Goal: Find specific page/section: Locate item on page

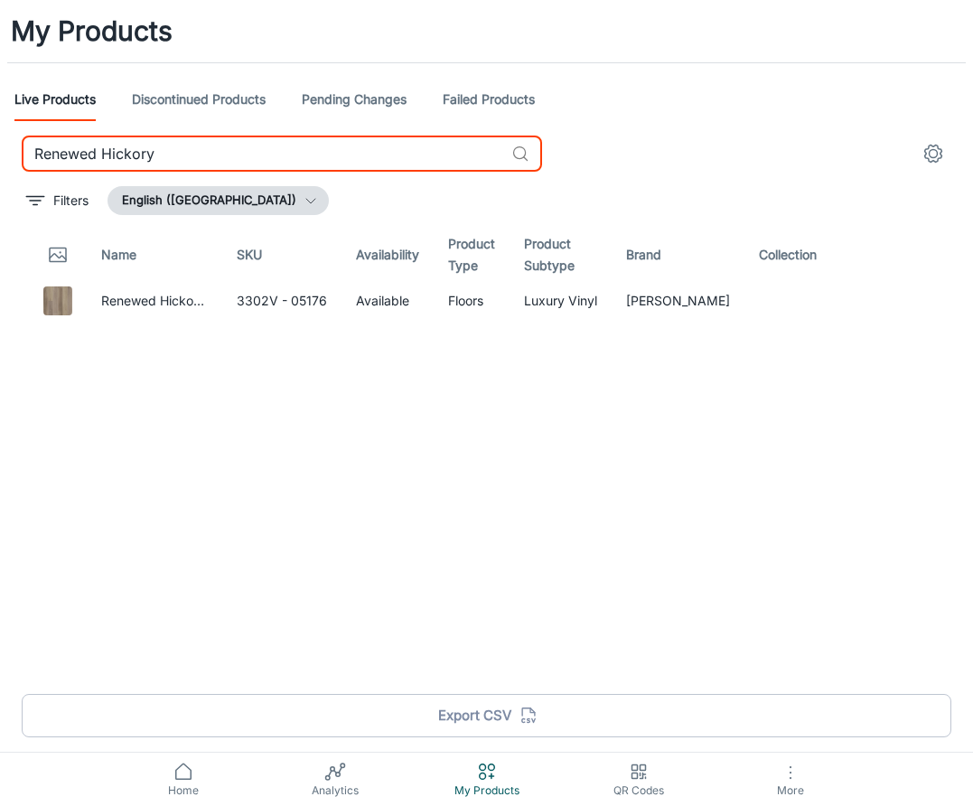
click at [293, 154] on input "Renewed Hickory" at bounding box center [263, 154] width 482 height 36
paste input "[PERSON_NAME]"
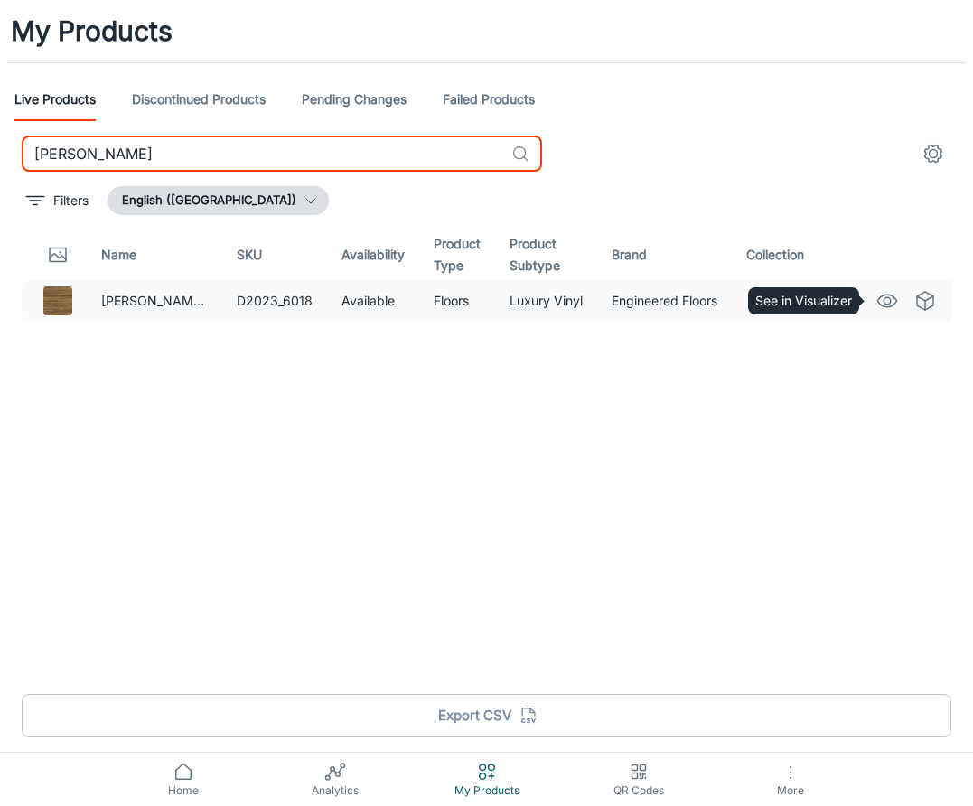
click at [882, 302] on icon "See in Visualizer" at bounding box center [887, 301] width 22 height 22
click at [205, 153] on input "[PERSON_NAME]" at bounding box center [263, 154] width 482 height 36
click at [205, 155] on input "[PERSON_NAME]" at bounding box center [263, 154] width 482 height 36
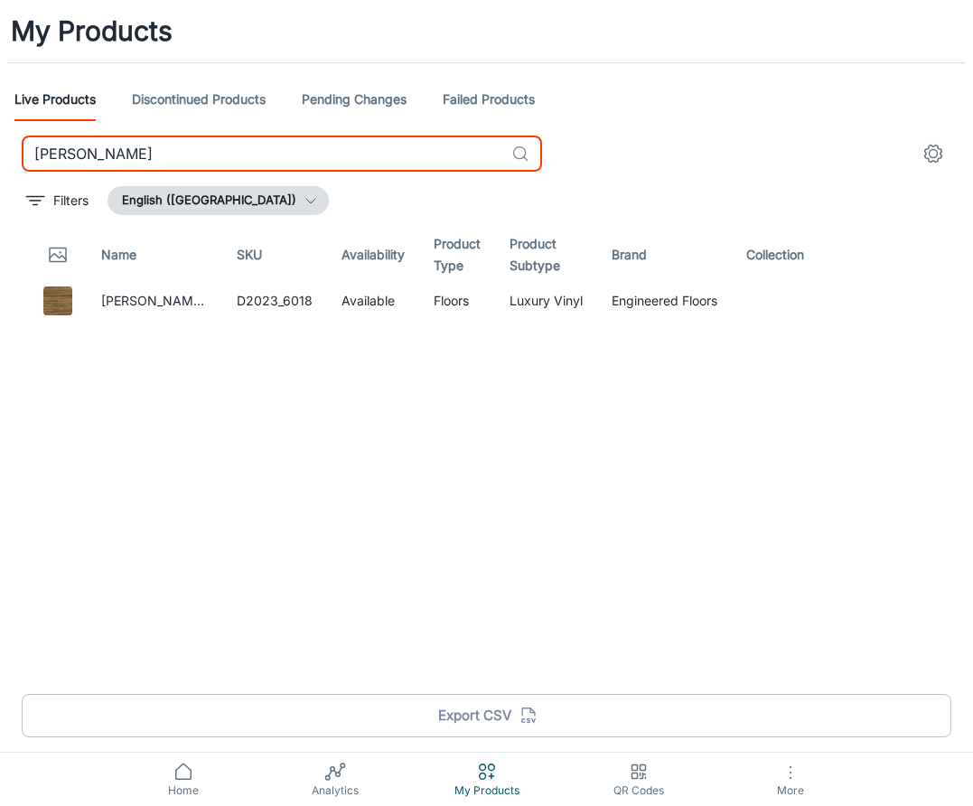
click at [205, 155] on input "[PERSON_NAME]" at bounding box center [263, 154] width 482 height 36
paste input "[PERSON_NAME]"
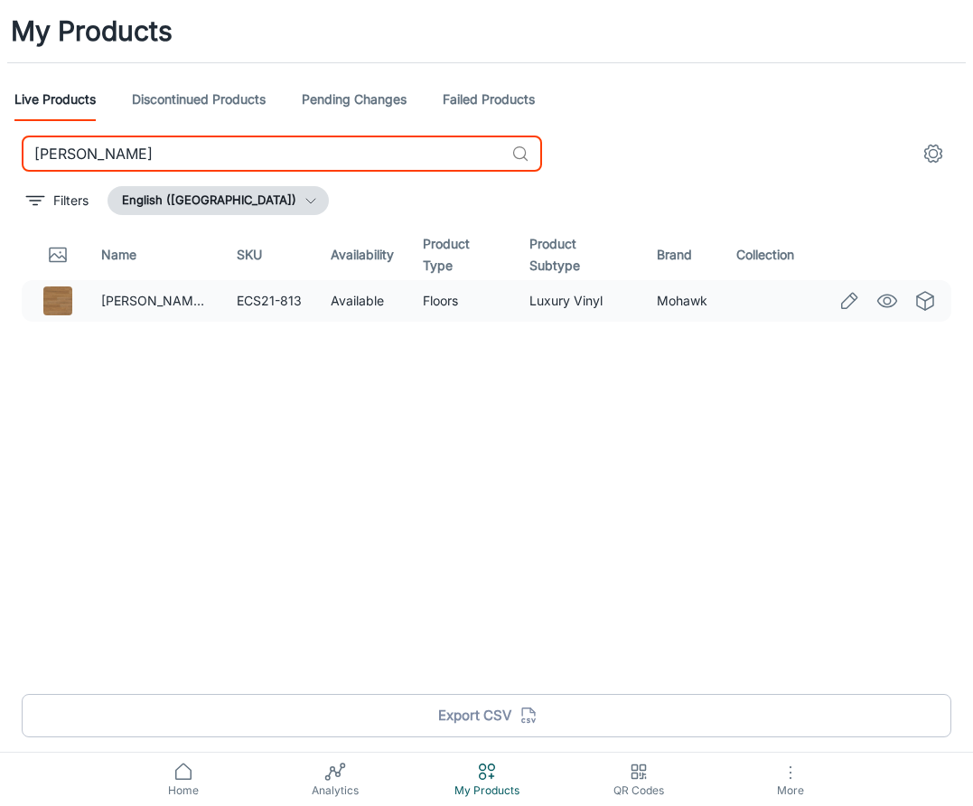
click at [886, 297] on circle "See in Visualizer" at bounding box center [887, 300] width 7 height 7
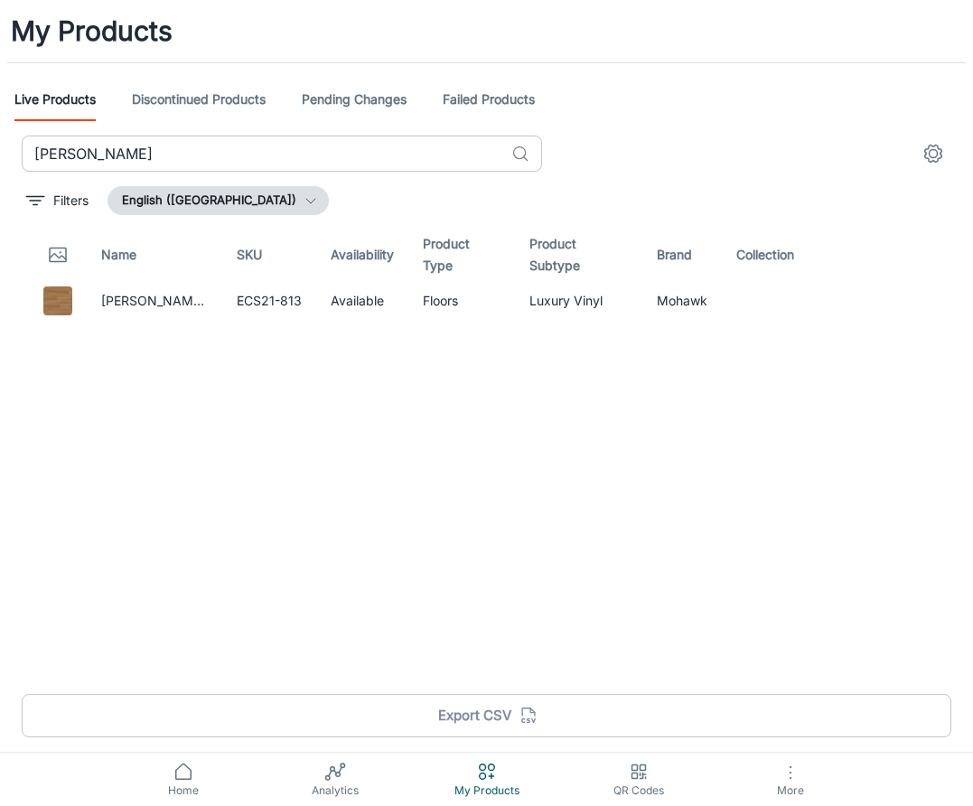
click at [295, 147] on input "[PERSON_NAME]" at bounding box center [263, 154] width 482 height 36
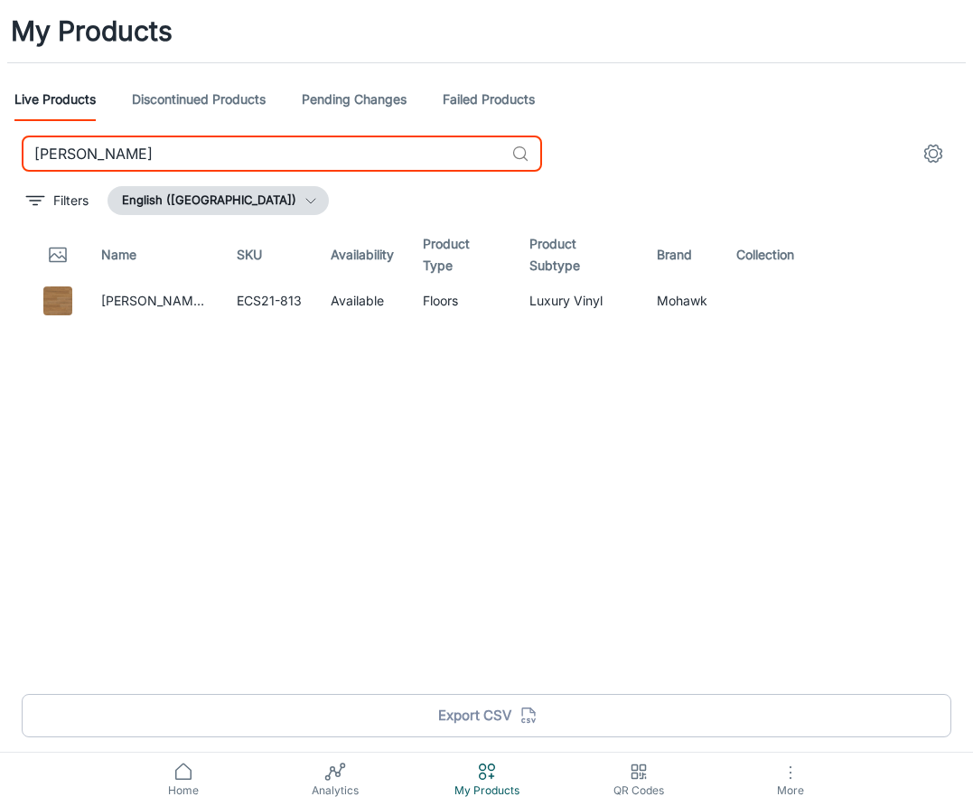
click at [295, 147] on input "[PERSON_NAME]" at bounding box center [263, 154] width 482 height 36
paste input "rand"
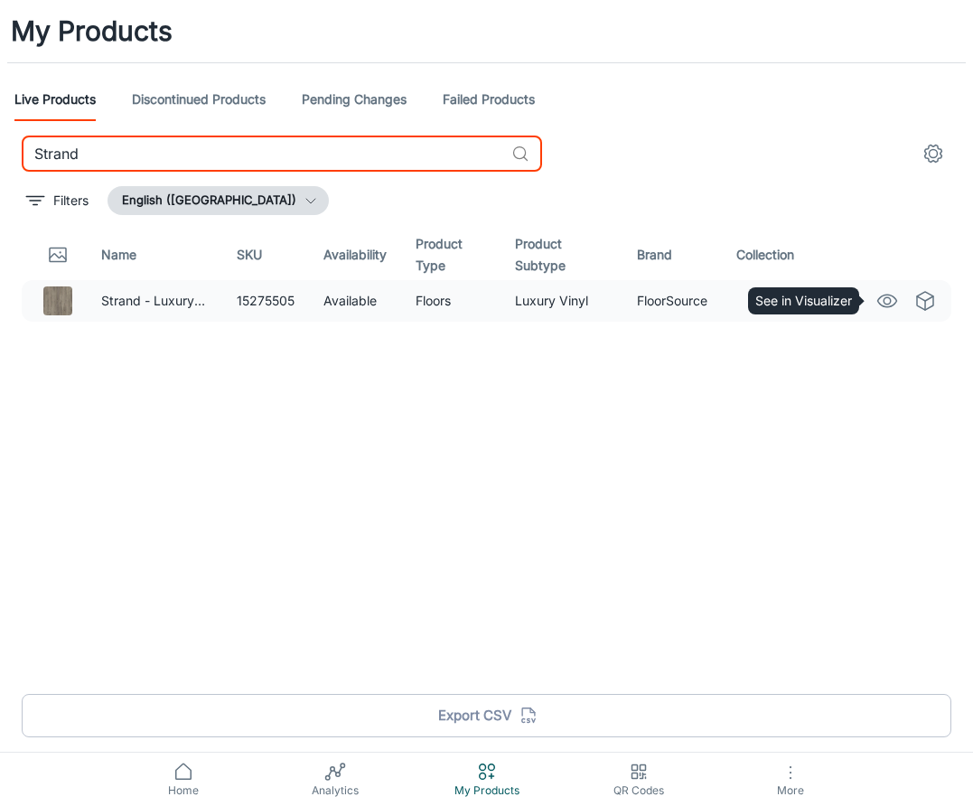
click at [891, 301] on circle "See in Visualizer" at bounding box center [887, 300] width 7 height 7
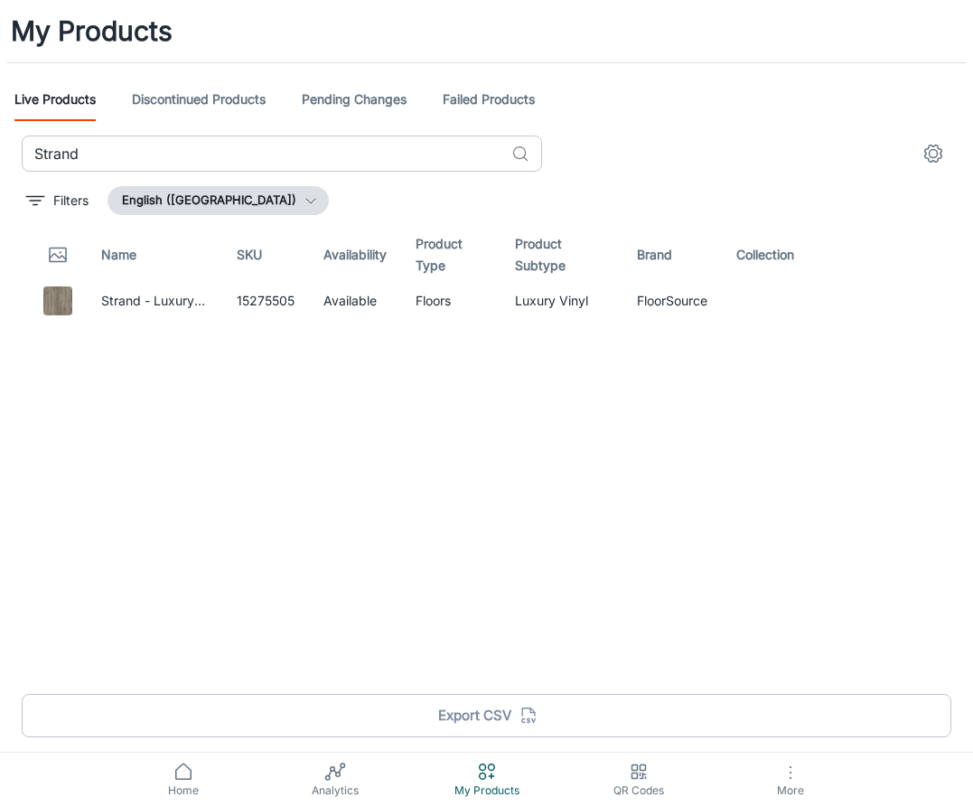
click at [337, 139] on input "Strand" at bounding box center [263, 154] width 482 height 36
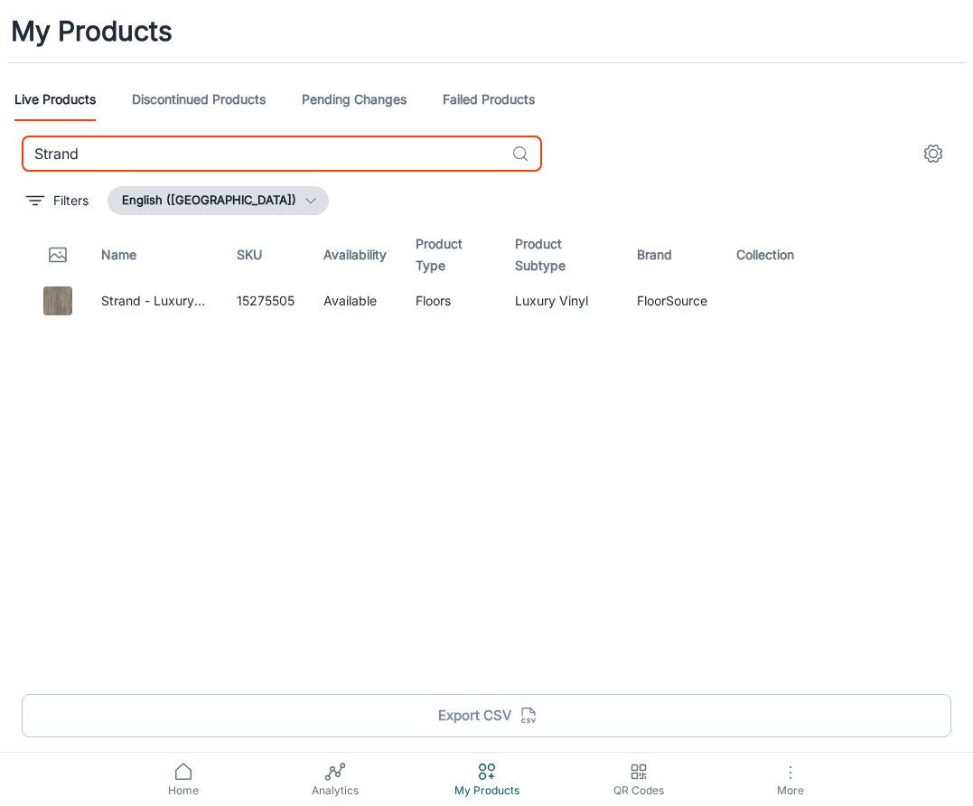
click at [337, 139] on input "Strand" at bounding box center [263, 154] width 482 height 36
paste input "uperhuman"
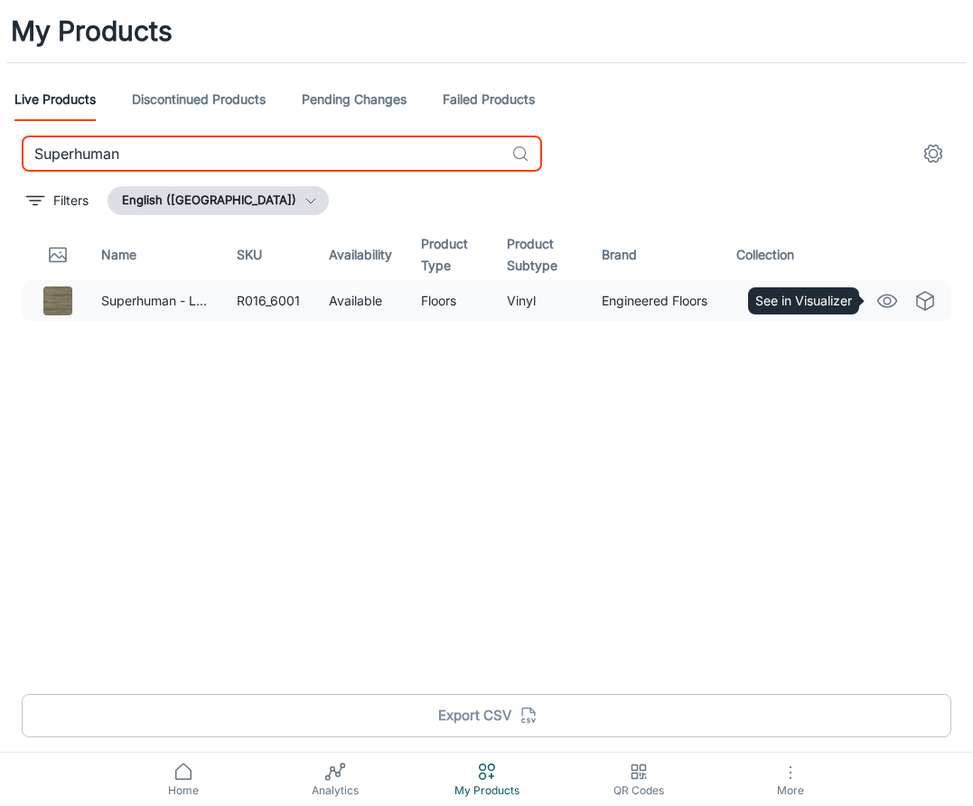
click at [882, 295] on icon "See in Visualizer" at bounding box center [887, 301] width 22 height 22
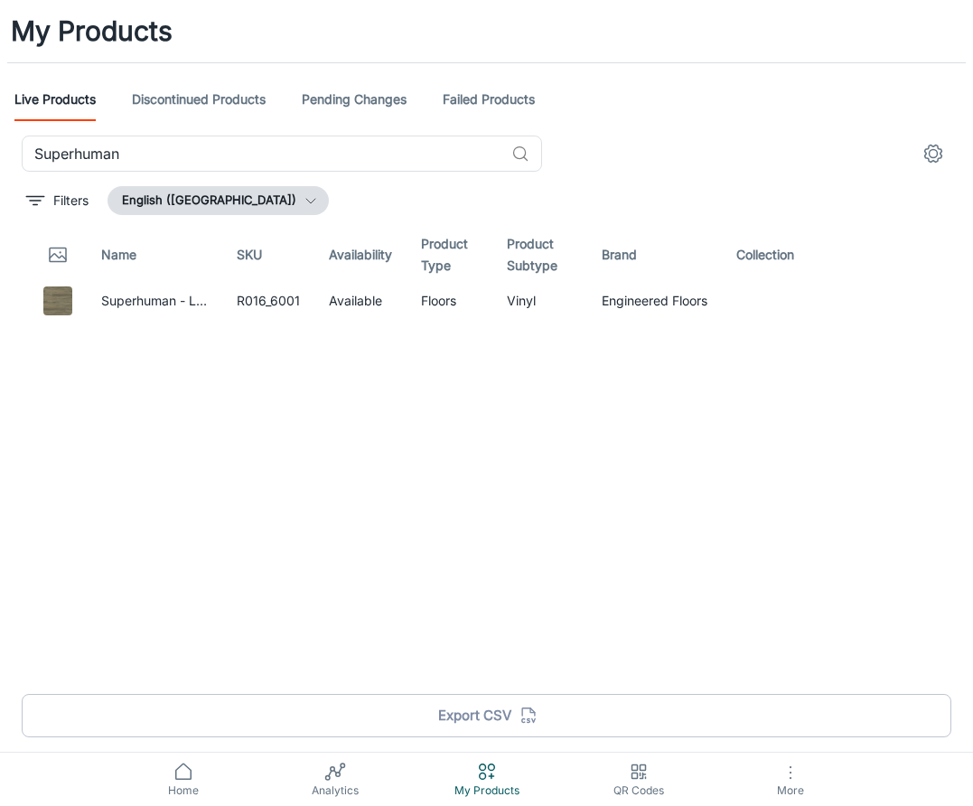
click at [266, 135] on div "My Products Live Products Discontinued Products Pending Changes Failed Products…" at bounding box center [486, 346] width 973 height 692
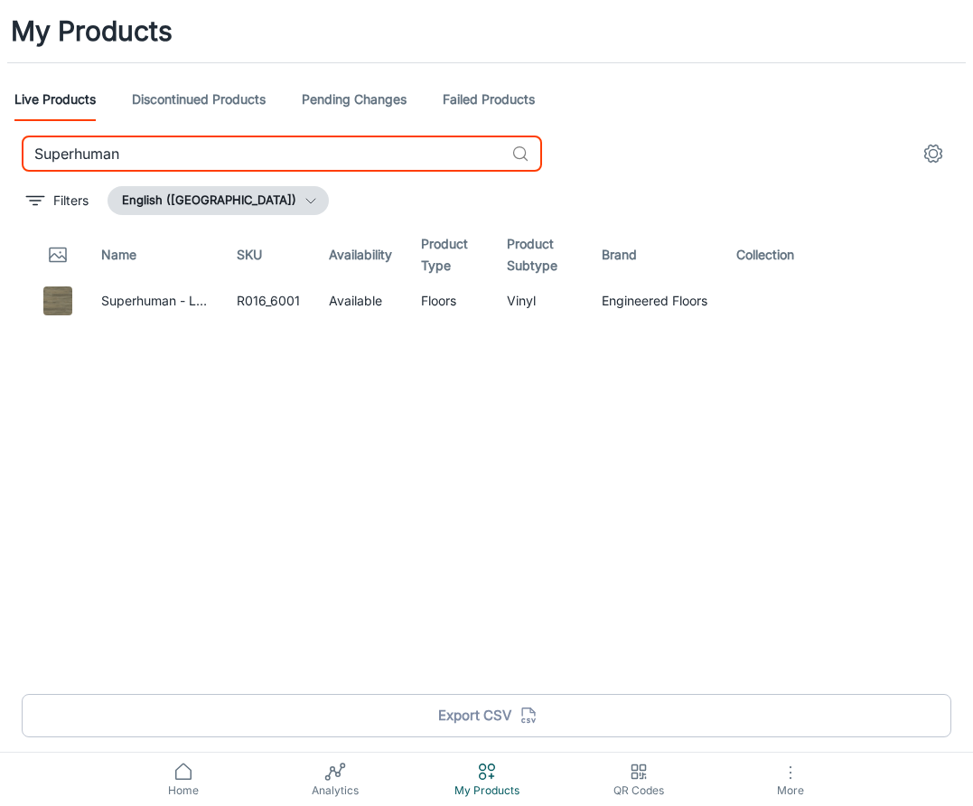
click at [266, 154] on input "Superhuman" at bounding box center [263, 154] width 482 height 36
paste input "pringfield Oak"
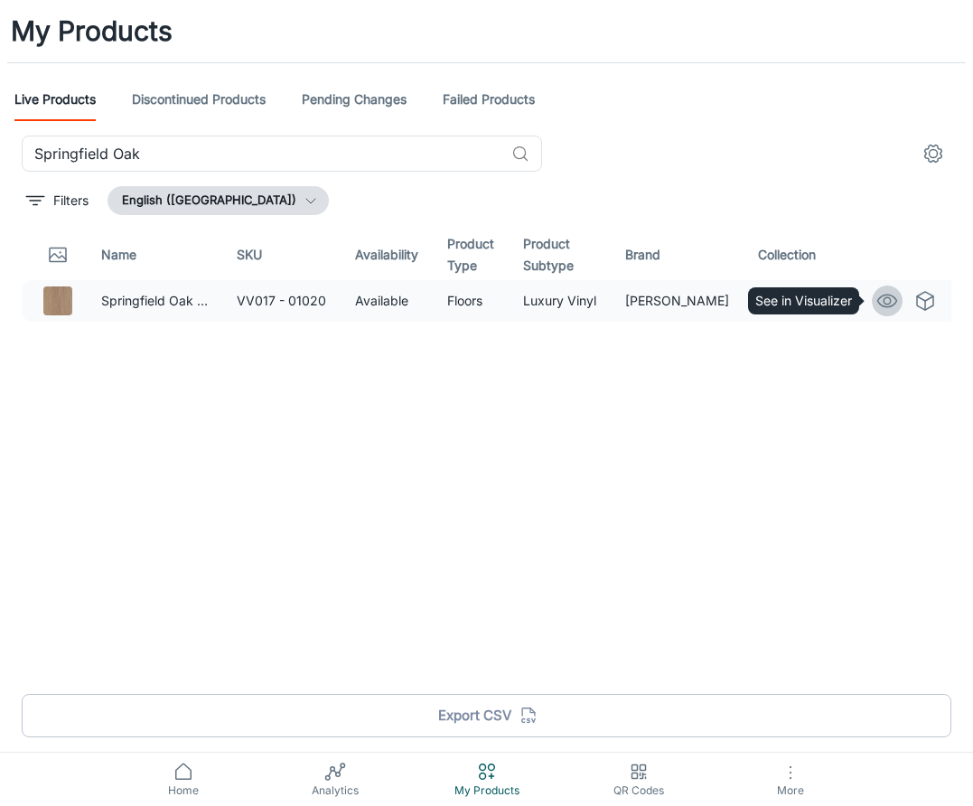
click at [884, 298] on circle "See in Visualizer" at bounding box center [887, 300] width 7 height 7
click at [276, 152] on input "Springfield Oak" at bounding box center [263, 154] width 482 height 36
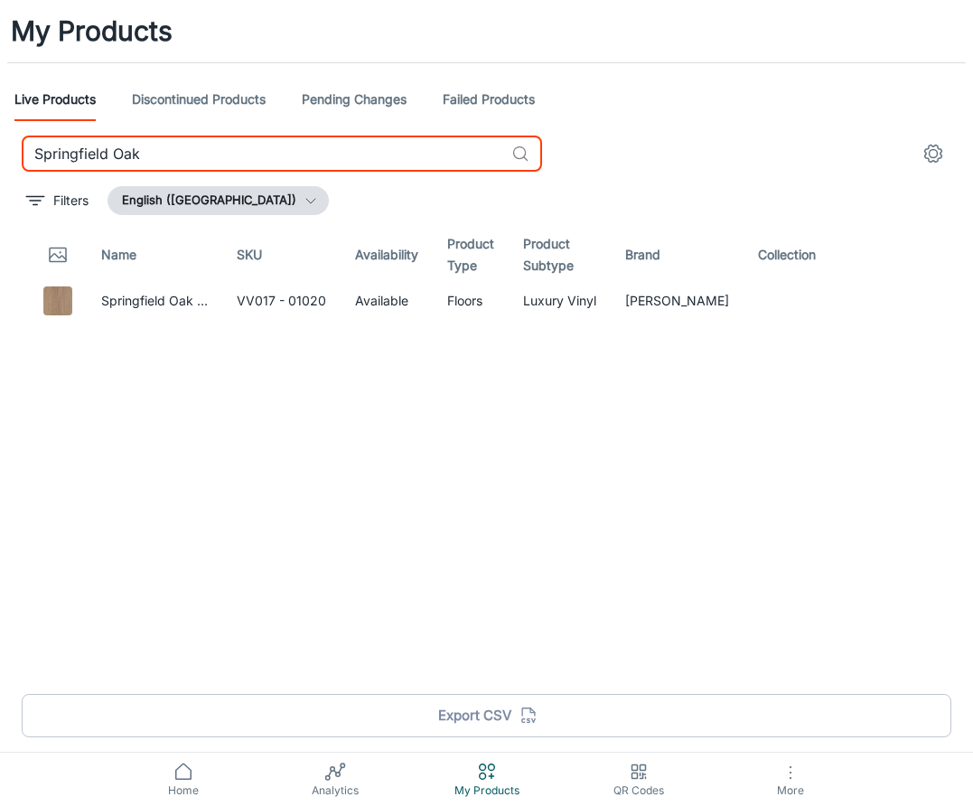
click at [276, 152] on input "Springfield Oak" at bounding box center [263, 154] width 482 height 36
paste input "un Drie"
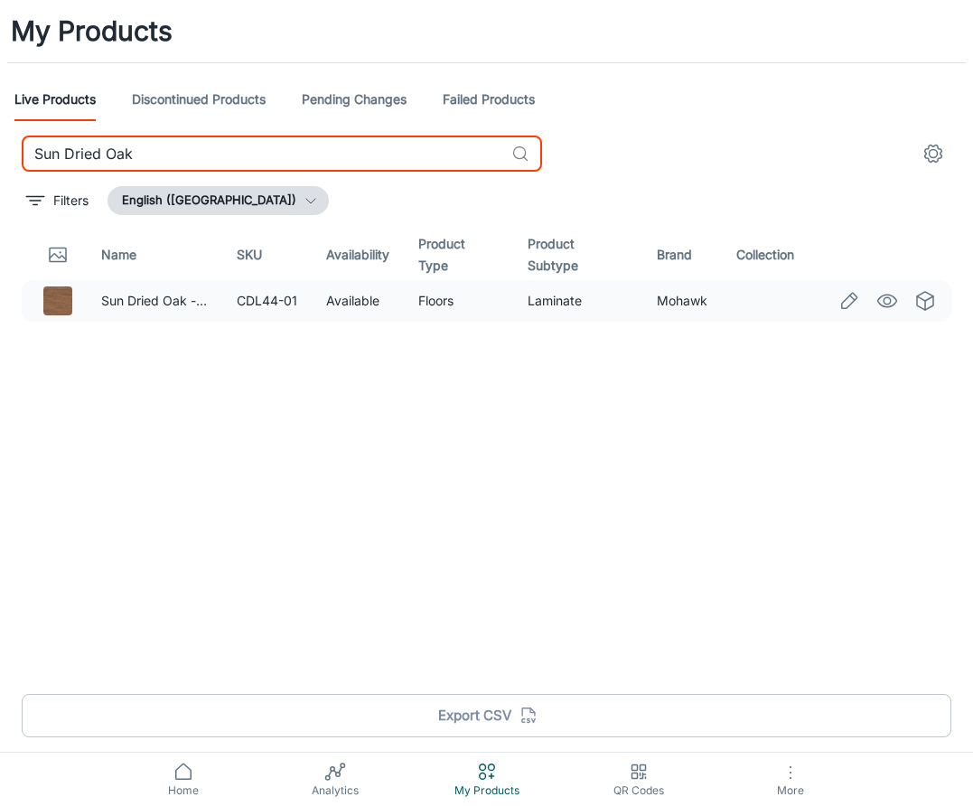
click at [889, 299] on circle "See in Visualizer" at bounding box center [887, 300] width 7 height 7
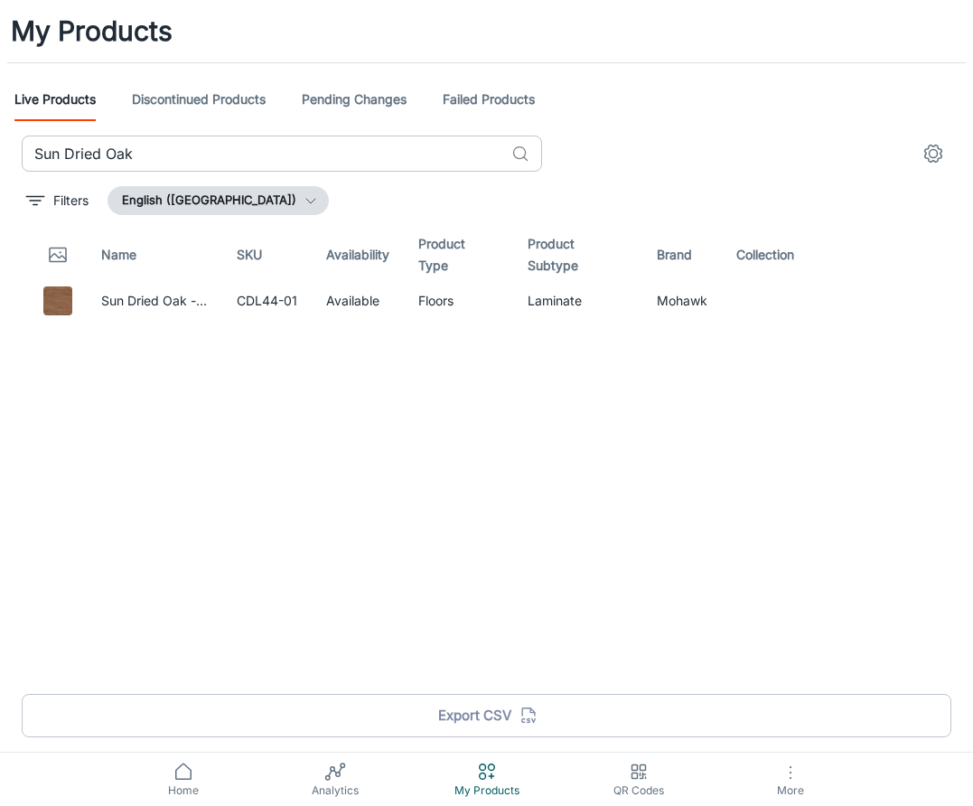
click at [209, 140] on input "Sun Dried Oak" at bounding box center [263, 154] width 482 height 36
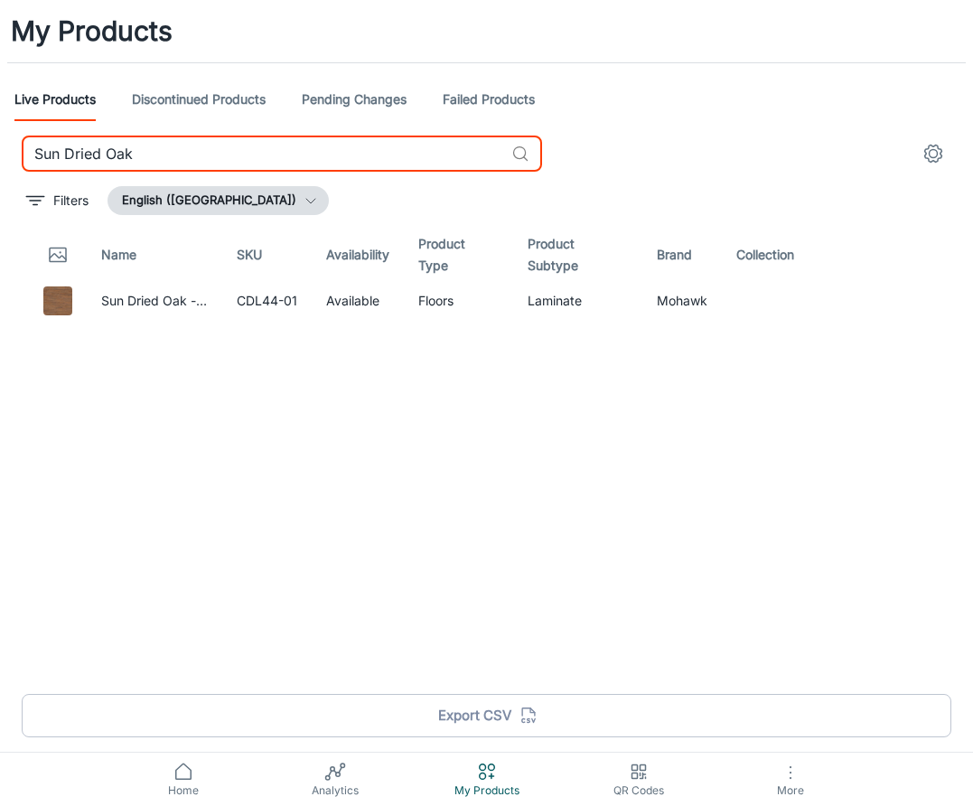
click at [209, 140] on input "Sun Dried Oak" at bounding box center [263, 154] width 482 height 36
paste input "va"
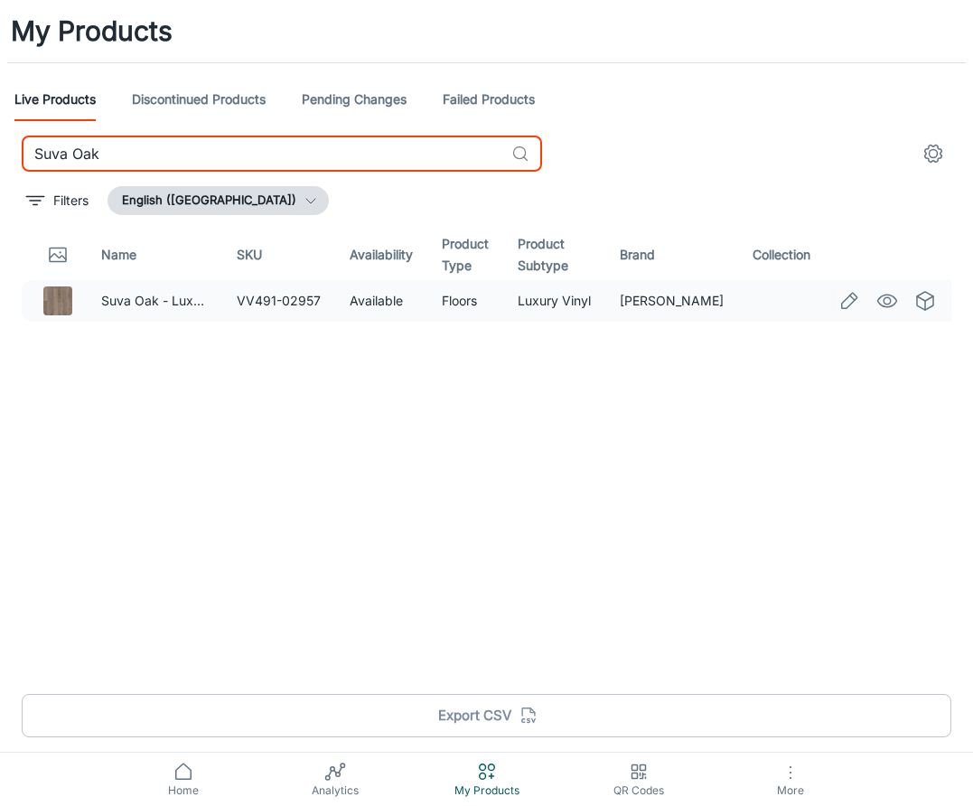
click at [883, 300] on icon "See in Visualizer" at bounding box center [887, 301] width 22 height 22
click at [252, 165] on input "Suva Oak" at bounding box center [263, 154] width 482 height 36
paste input "Telluride"
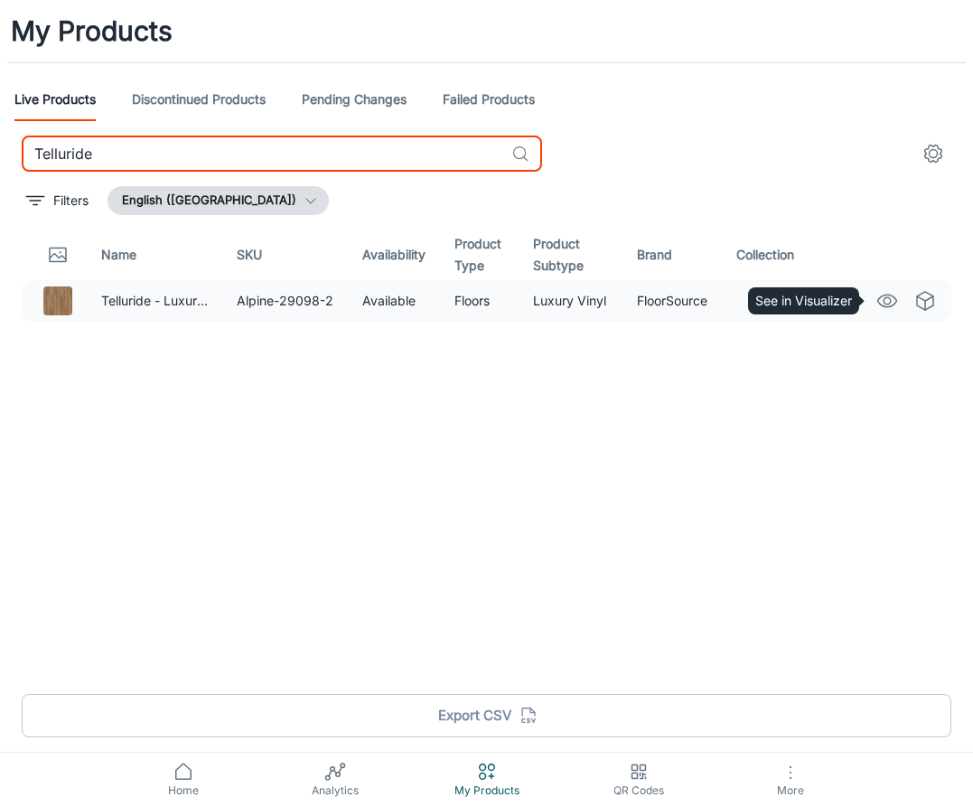
click at [884, 309] on icon "See in Visualizer" at bounding box center [887, 301] width 22 height 22
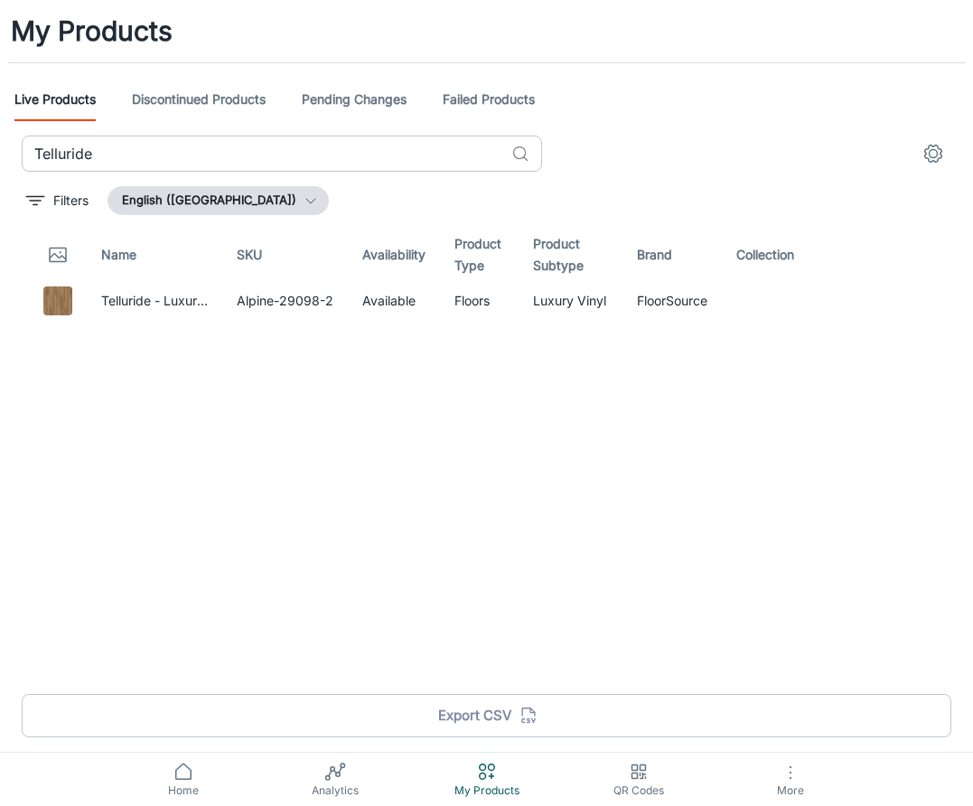
click at [175, 138] on input "Telluride" at bounding box center [263, 154] width 482 height 36
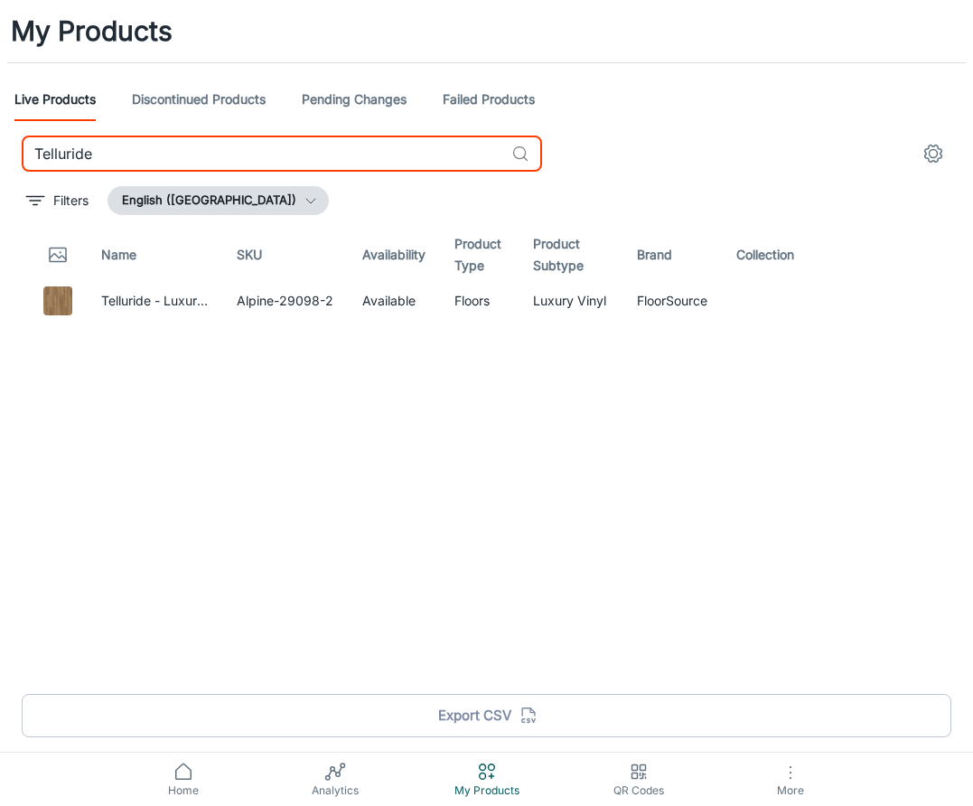
click at [175, 138] on input "Telluride" at bounding box center [263, 154] width 482 height 36
paste input "radewind"
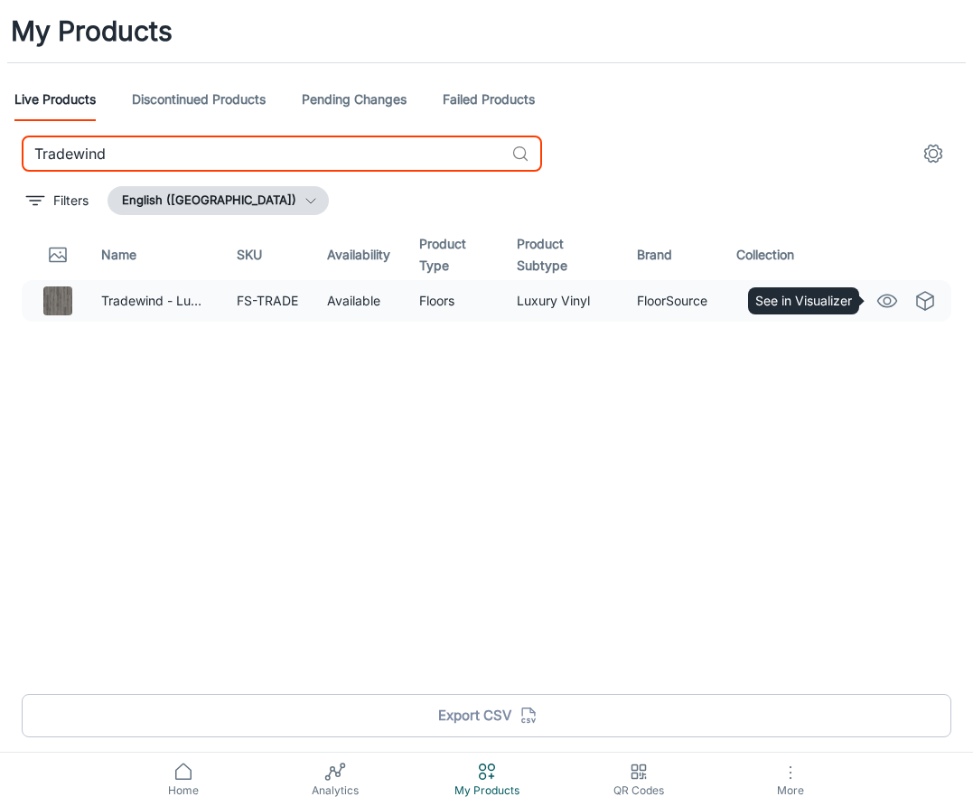
click at [884, 301] on circle "See in Visualizer" at bounding box center [887, 300] width 7 height 7
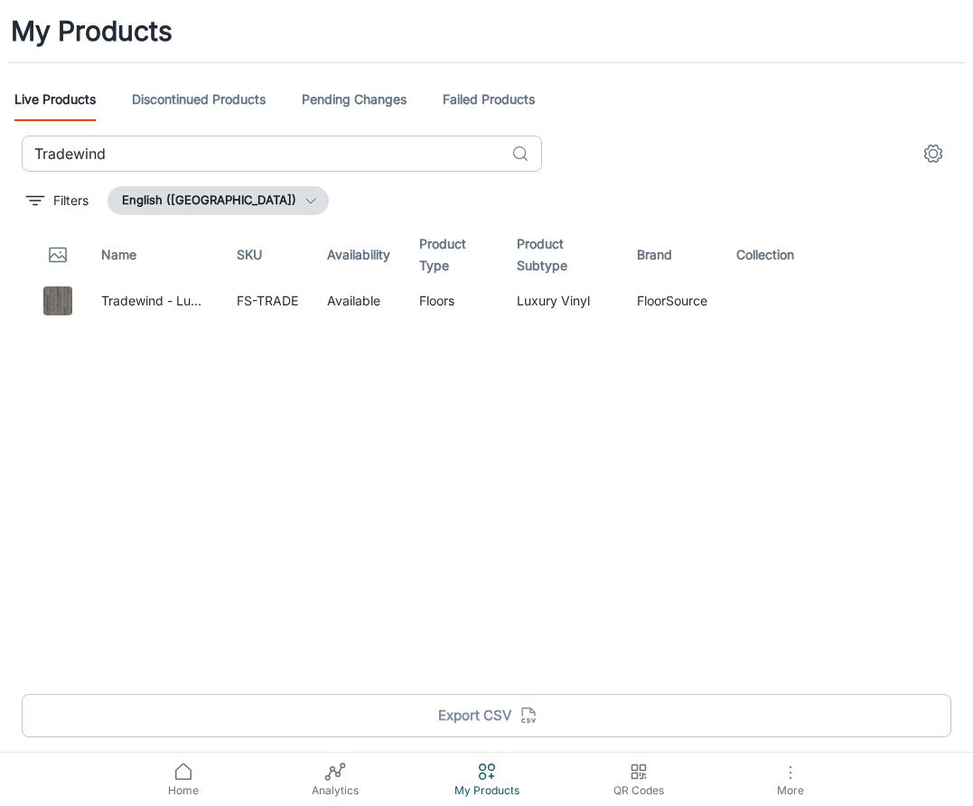
click at [231, 157] on input "Tradewind" at bounding box center [263, 154] width 482 height 36
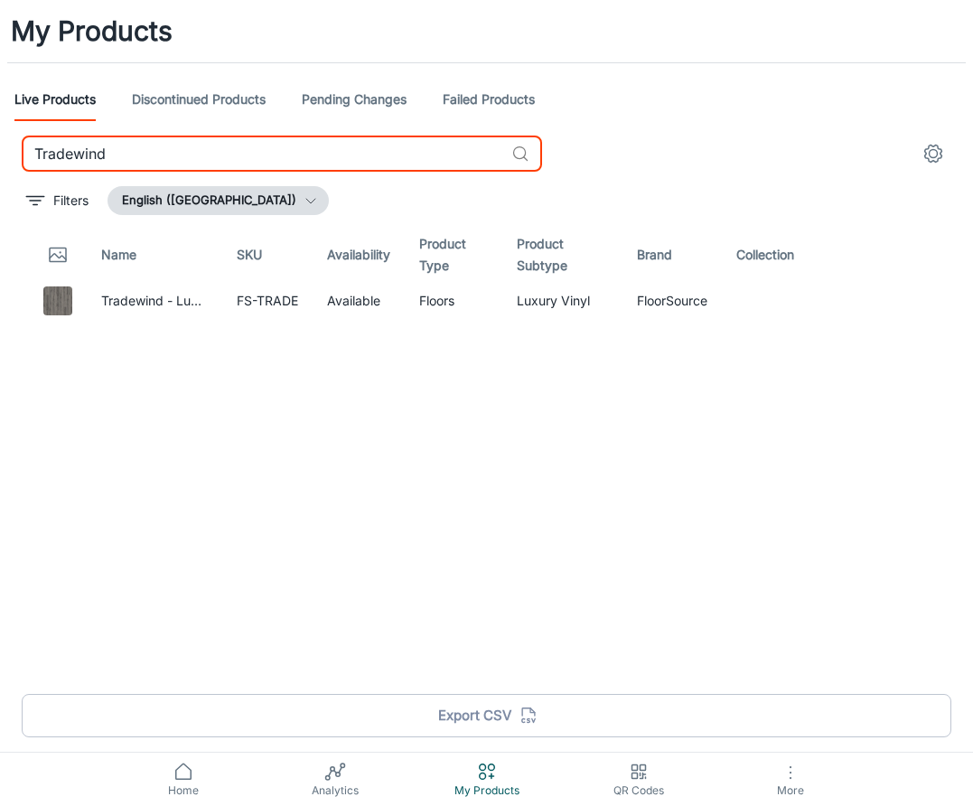
click at [231, 157] on input "Tradewind" at bounding box center [263, 154] width 482 height 36
paste input "wilight Oak [PERSON_NAME]"
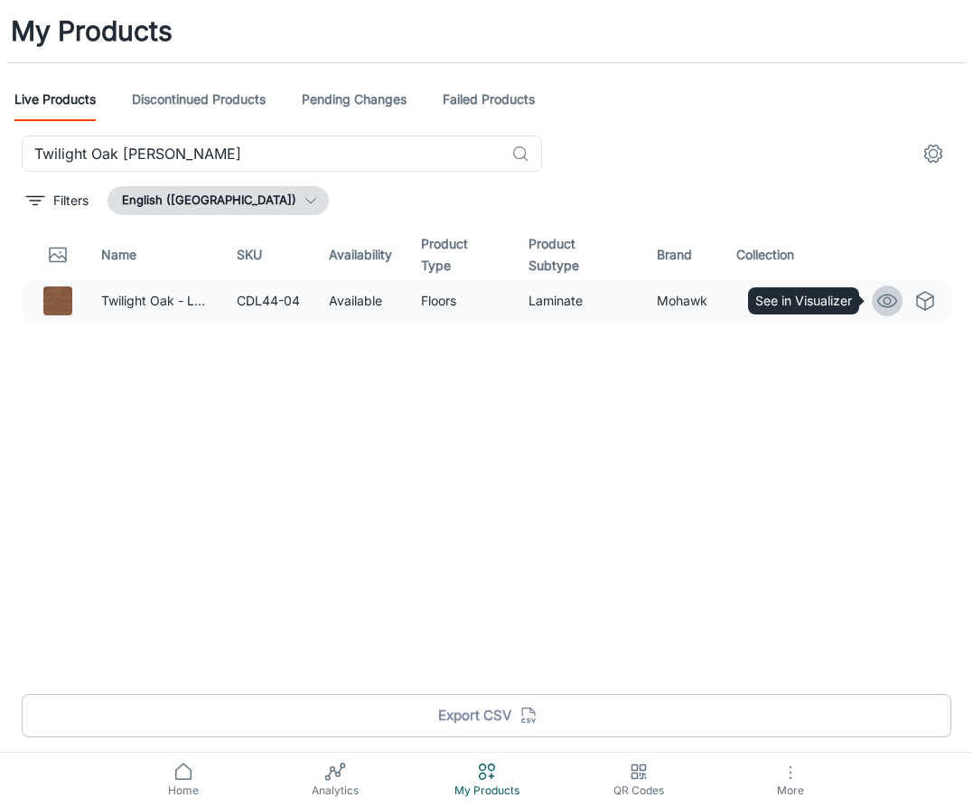
click at [890, 296] on icon "See in Visualizer" at bounding box center [887, 301] width 22 height 22
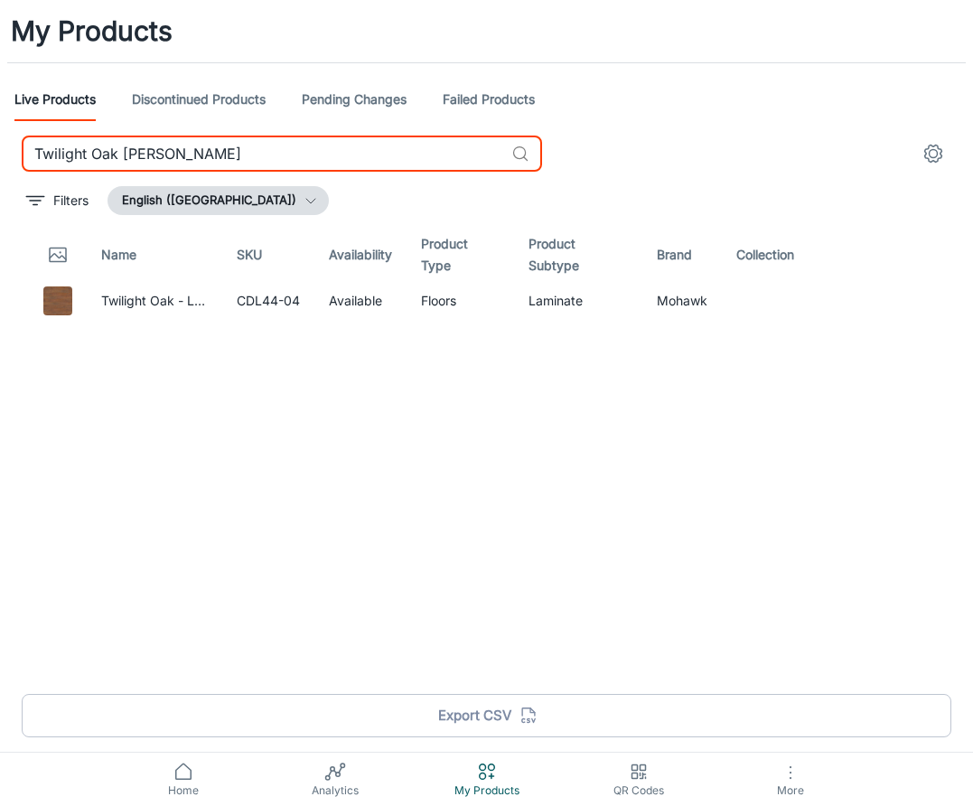
click at [262, 145] on input "Twilight Oak [PERSON_NAME]" at bounding box center [263, 154] width 482 height 36
paste input "text"
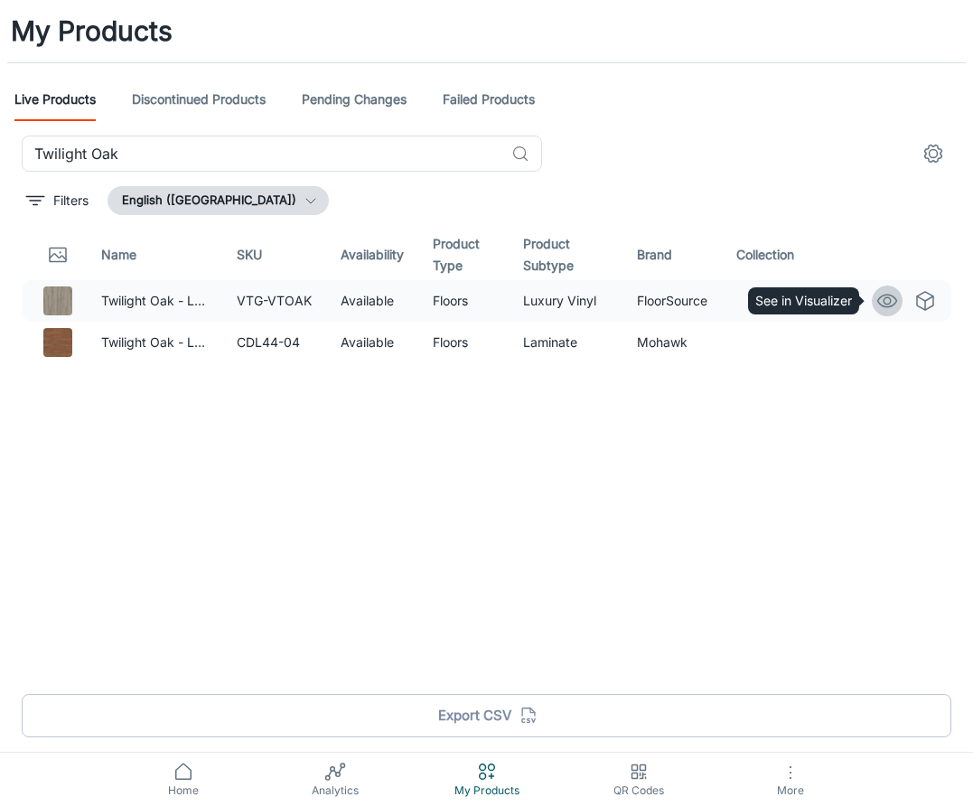
click at [889, 302] on circle "See in Visualizer" at bounding box center [887, 300] width 7 height 7
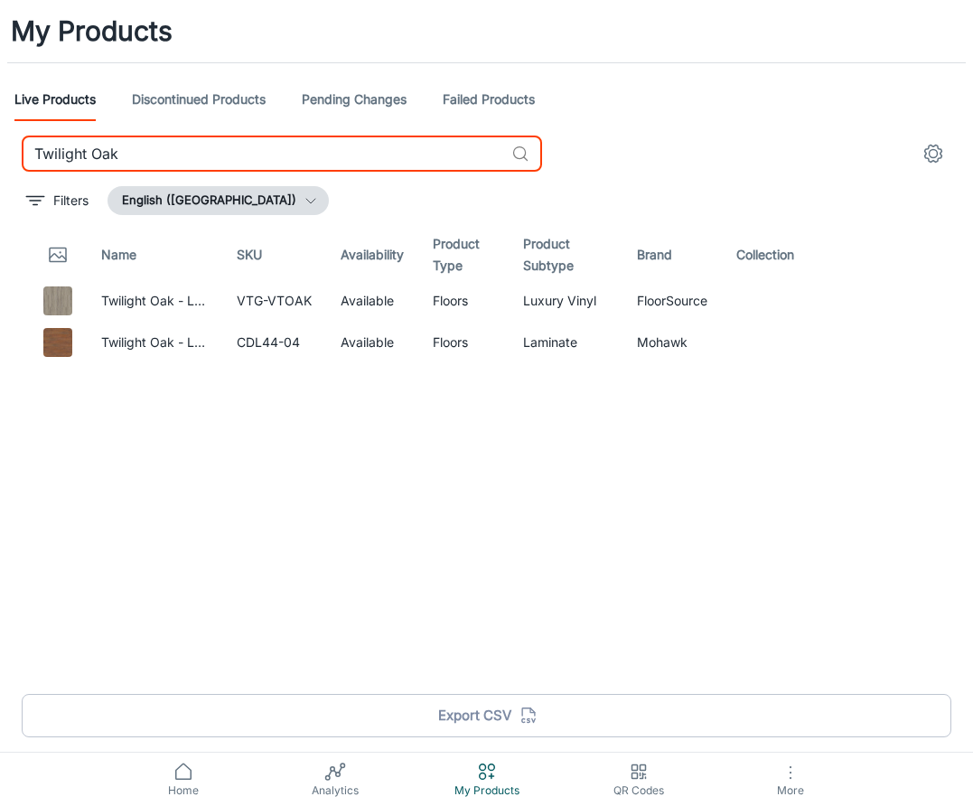
click at [221, 147] on input "Twilight Oak" at bounding box center [263, 154] width 482 height 36
paste input "Vintage Leather"
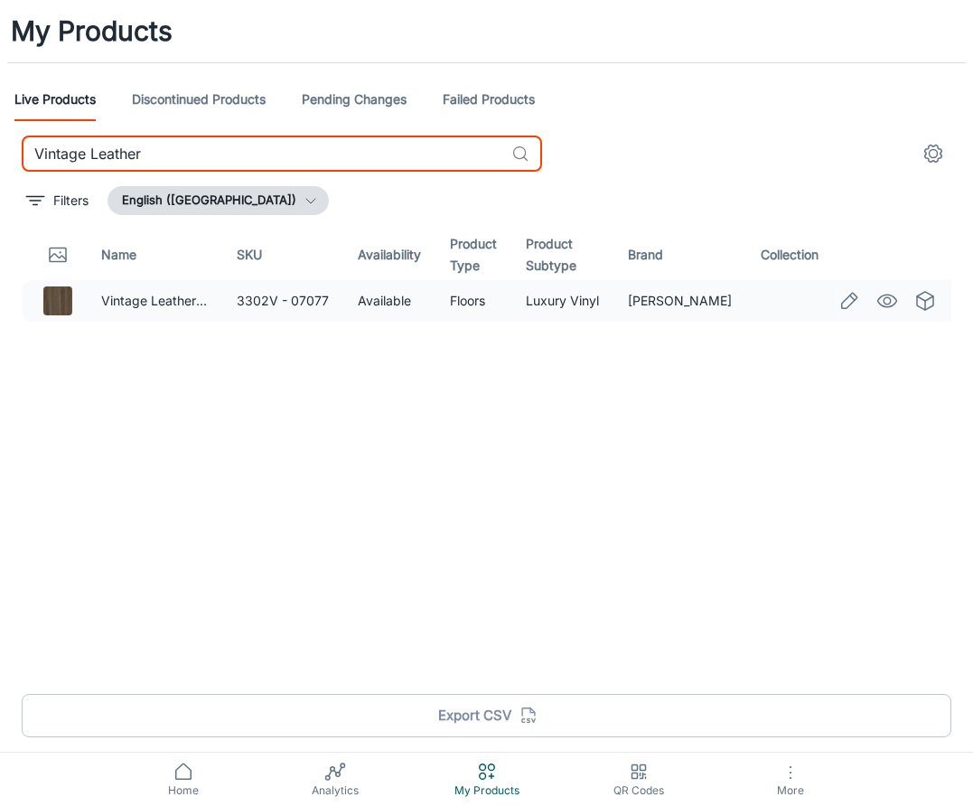
type input "Vintage Leather"
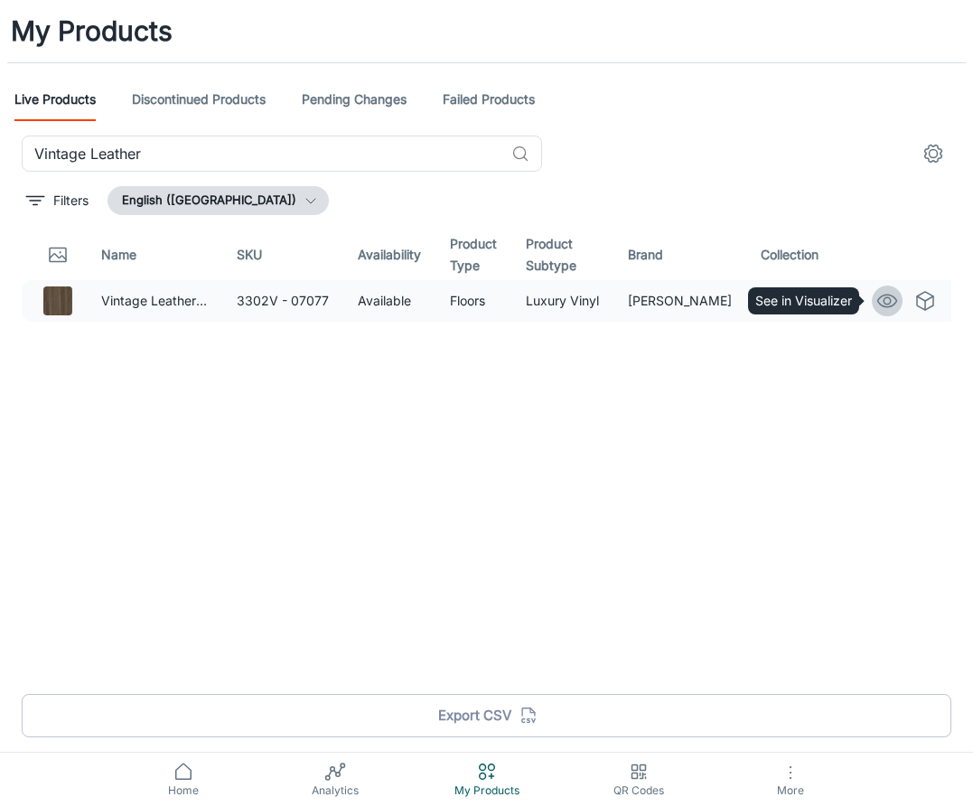
click at [888, 303] on icon "See in Visualizer" at bounding box center [887, 301] width 22 height 22
